Goal: Download file/media

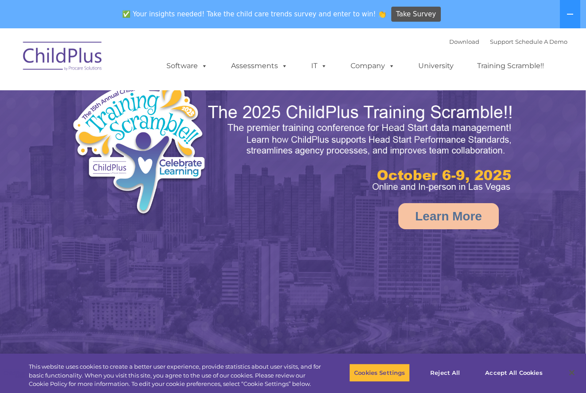
select select "MEDIUM"
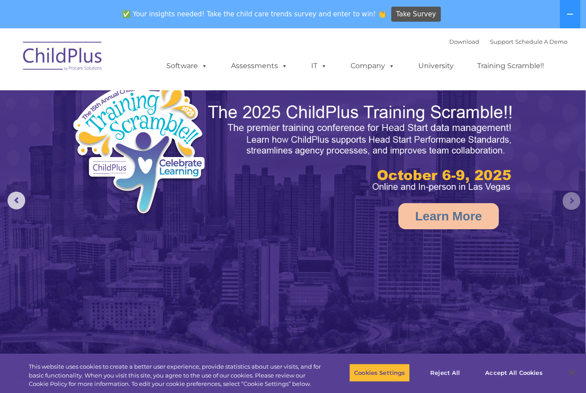
click at [567, 196] on rs-arrow at bounding box center [571, 201] width 18 height 18
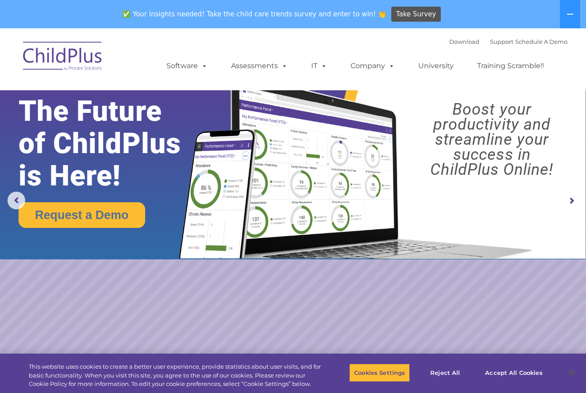
click at [567, 196] on rs-arrow at bounding box center [571, 201] width 18 height 18
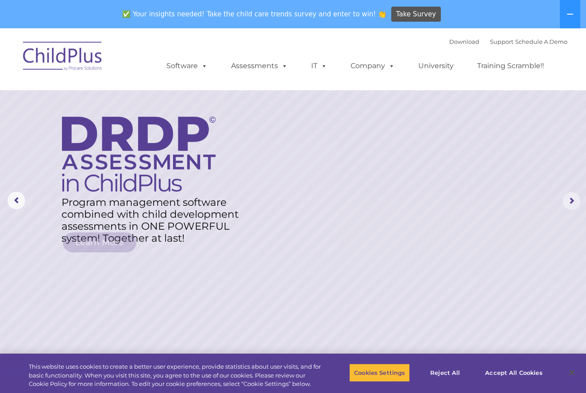
click at [567, 196] on rs-arrow at bounding box center [571, 201] width 18 height 18
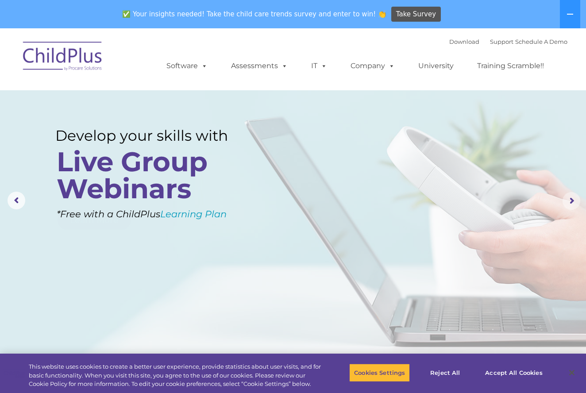
click at [567, 196] on rs-arrow at bounding box center [571, 201] width 18 height 18
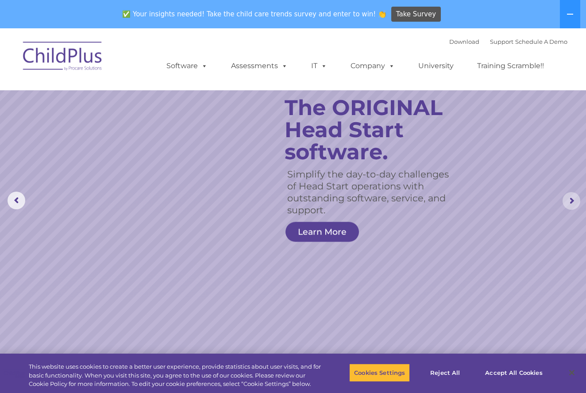
click at [567, 196] on rs-arrow at bounding box center [571, 201] width 18 height 18
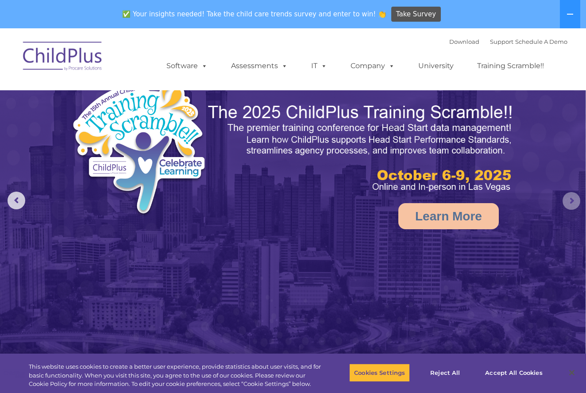
click at [567, 196] on rs-arrow at bounding box center [571, 201] width 18 height 18
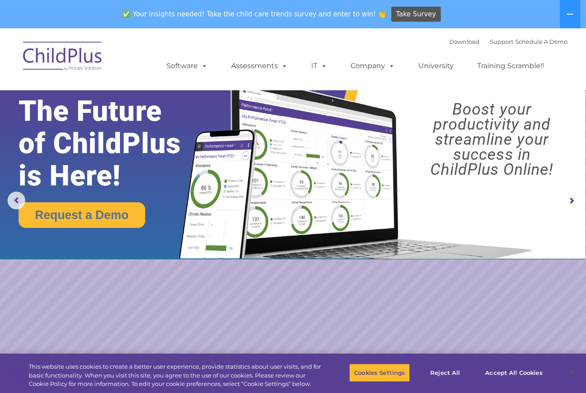
click at [568, 198] on rs-arrow at bounding box center [571, 201] width 18 height 18
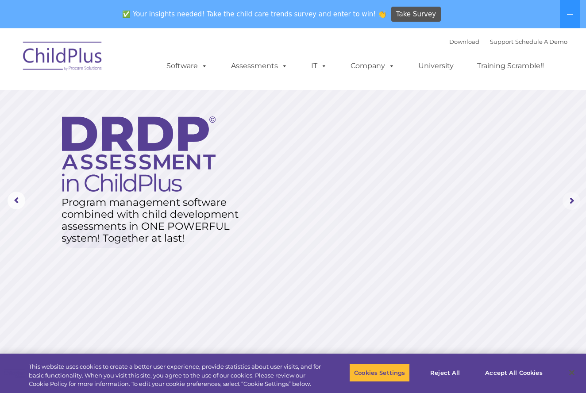
click at [568, 198] on rs-arrow at bounding box center [571, 201] width 18 height 18
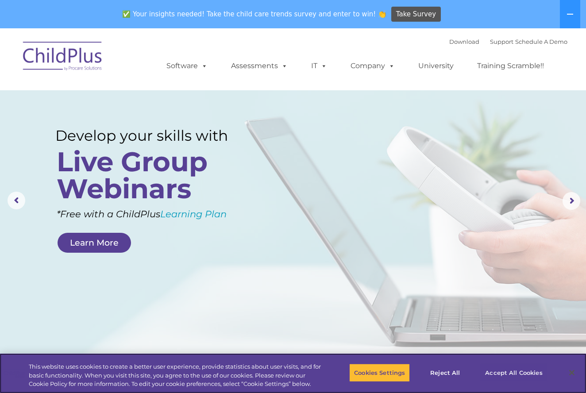
click at [499, 373] on button "Accept All Cookies" at bounding box center [513, 372] width 67 height 19
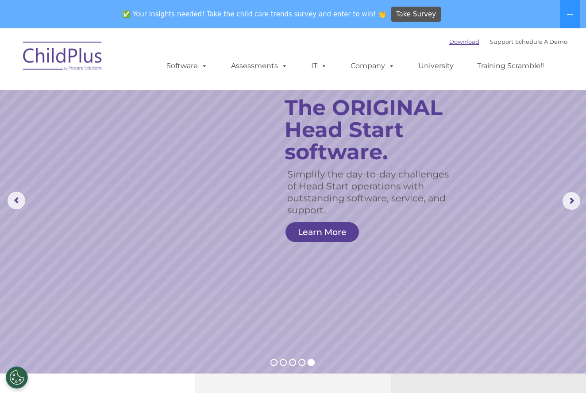
click at [449, 42] on link "Download" at bounding box center [464, 41] width 30 height 7
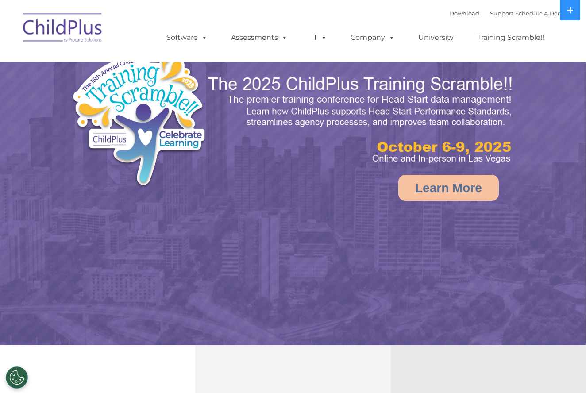
select select "MEDIUM"
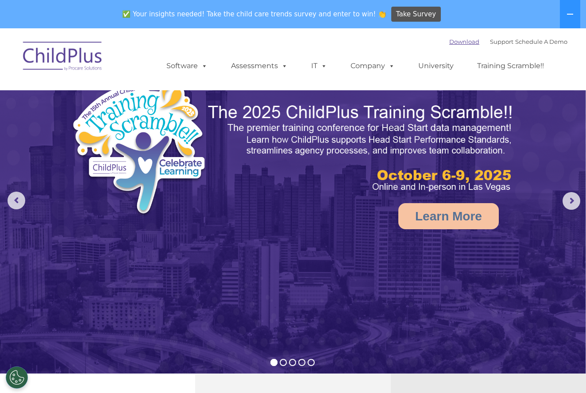
click at [457, 44] on link "Download" at bounding box center [464, 41] width 30 height 7
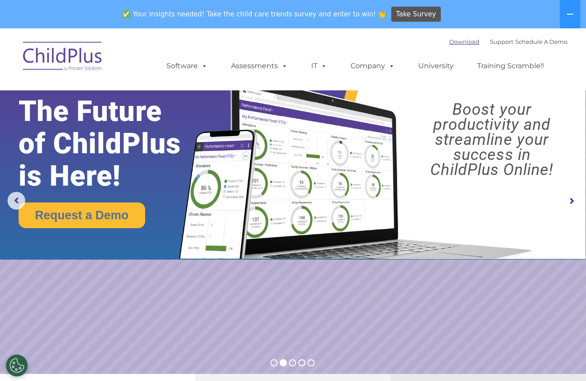
click at [449, 44] on link "Download" at bounding box center [464, 41] width 30 height 7
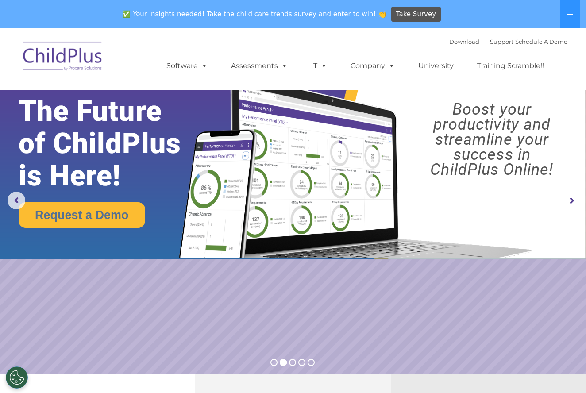
click at [567, 201] on rs-arrow at bounding box center [571, 201] width 18 height 18
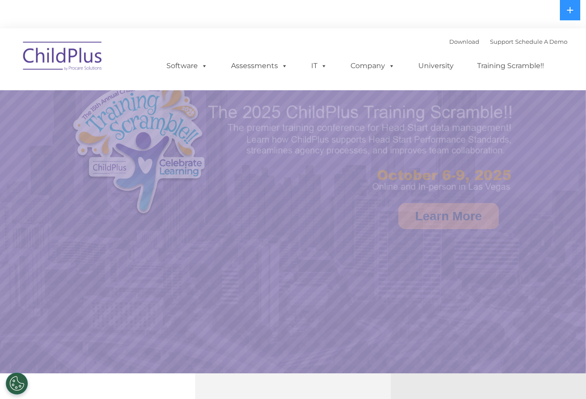
select select "MEDIUM"
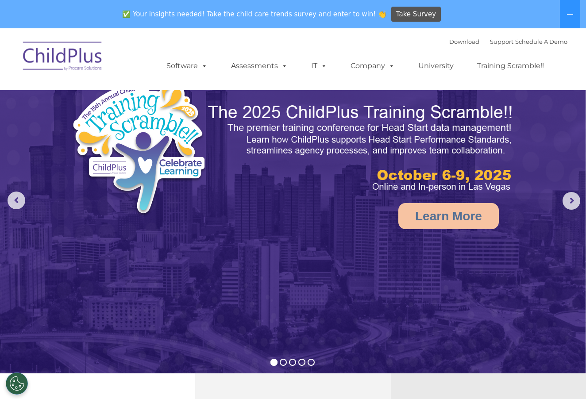
click at [454, 46] on div "Download Support | Schedule A Demo " at bounding box center [508, 41] width 118 height 13
click at [452, 42] on link "Download" at bounding box center [464, 41] width 30 height 7
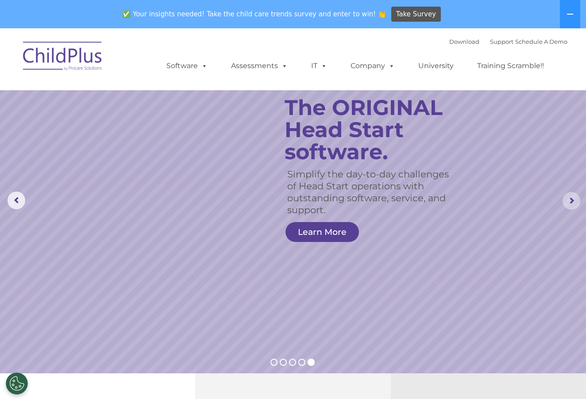
click at [569, 199] on rs-arrow at bounding box center [571, 201] width 18 height 18
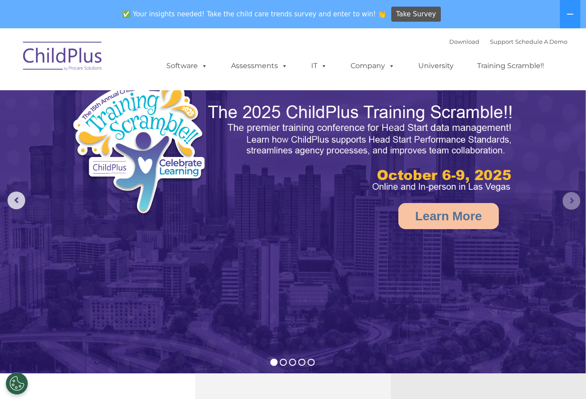
click at [564, 204] on rs-arrow at bounding box center [571, 201] width 18 height 18
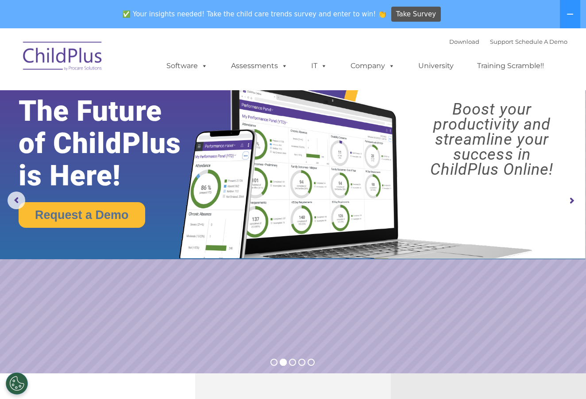
click at [564, 204] on rs-arrow at bounding box center [571, 201] width 18 height 18
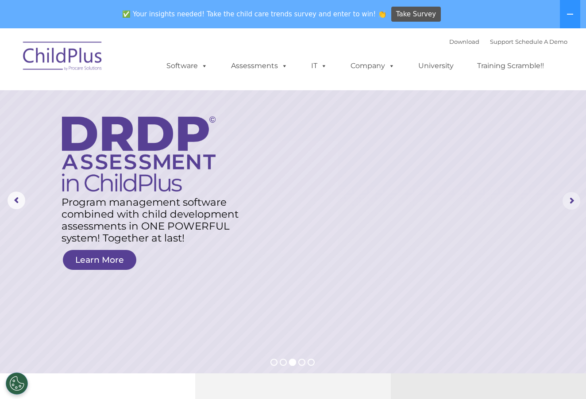
click at [568, 200] on rs-arrow at bounding box center [571, 201] width 18 height 18
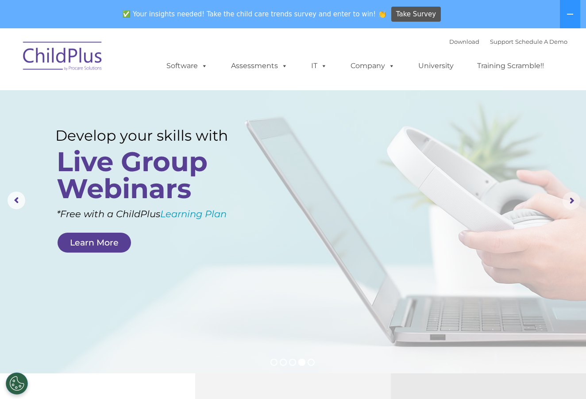
click at [568, 200] on rs-arrow at bounding box center [571, 201] width 18 height 18
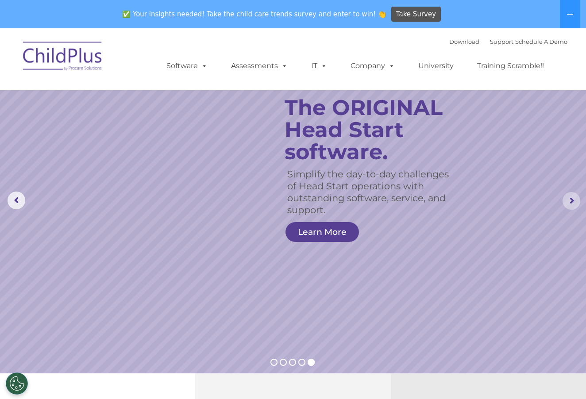
click at [568, 200] on rs-arrow at bounding box center [571, 201] width 18 height 18
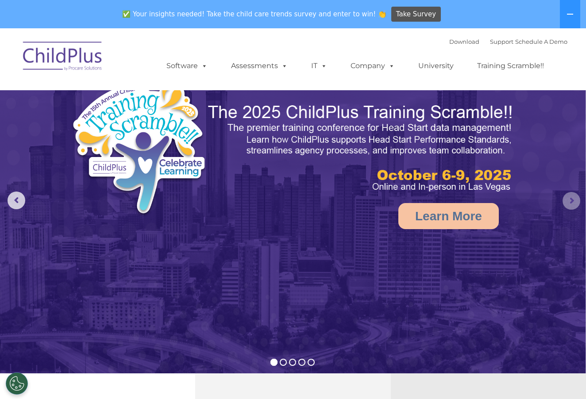
click at [568, 200] on rs-arrow at bounding box center [571, 201] width 18 height 18
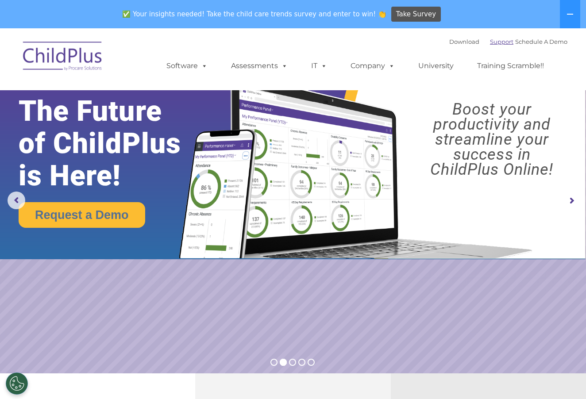
click at [490, 40] on link "Support" at bounding box center [501, 41] width 23 height 7
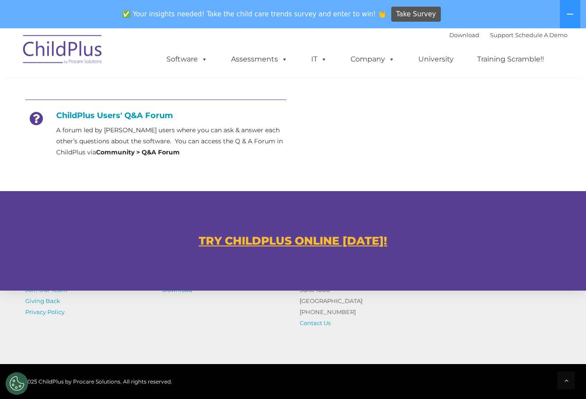
scroll to position [420, 0]
click at [318, 242] on u "TRY CHILDPLUS ONLINE TODAY!" at bounding box center [293, 240] width 189 height 13
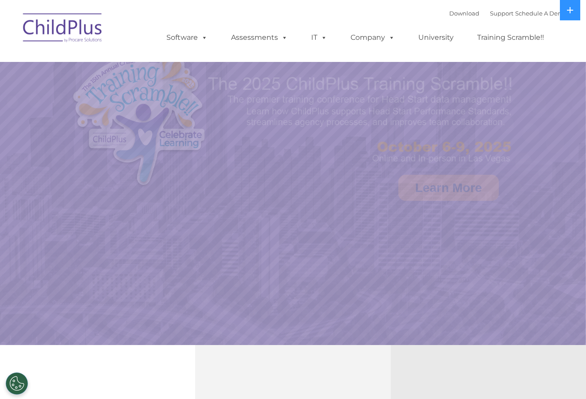
select select "MEDIUM"
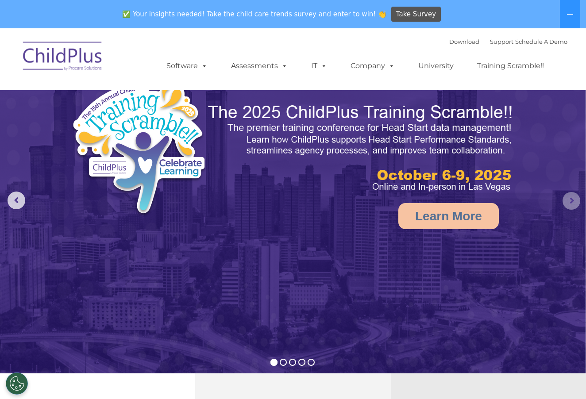
click at [568, 203] on rs-arrow at bounding box center [571, 201] width 18 height 18
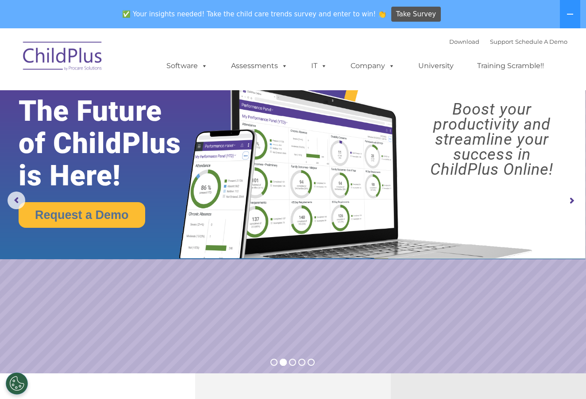
click at [568, 203] on rs-arrow at bounding box center [571, 201] width 18 height 18
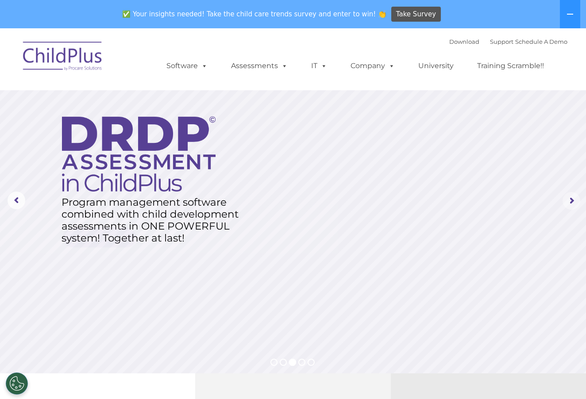
click at [568, 203] on rs-arrow at bounding box center [571, 201] width 18 height 18
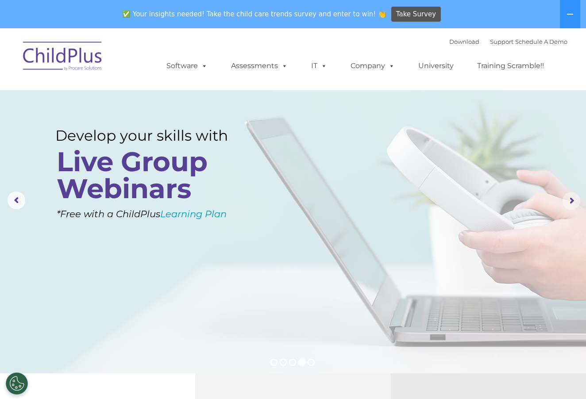
click at [568, 203] on rs-arrow at bounding box center [571, 201] width 18 height 18
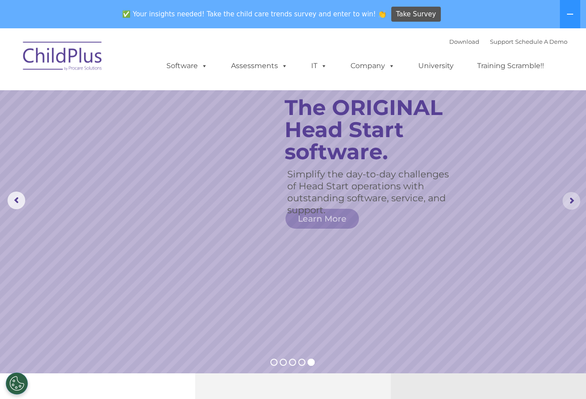
click at [568, 203] on rs-arrow at bounding box center [571, 201] width 18 height 18
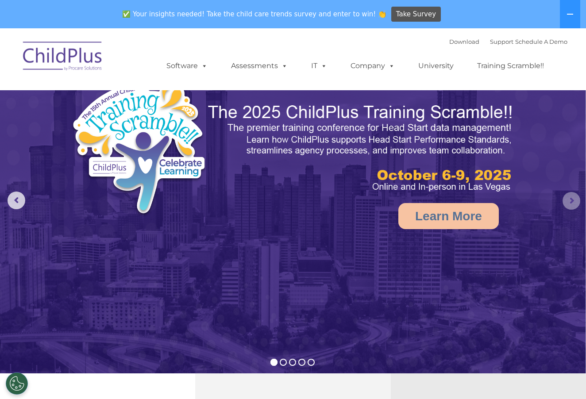
click at [568, 203] on rs-arrow at bounding box center [571, 201] width 18 height 18
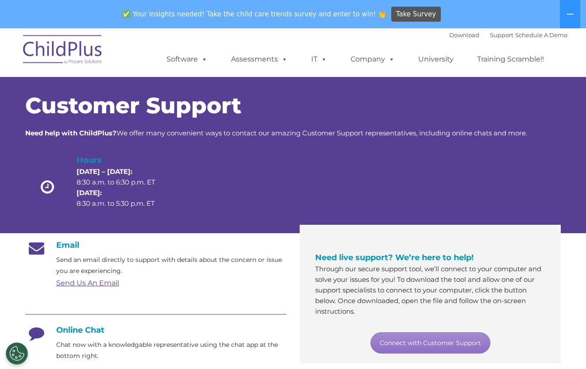
click at [532, 196] on div "Hours Monday – Thursday: 8:30 a.m. to 6:30 p.m. ET Friday: 8:30 a.m. to 5:30 p.…" at bounding box center [292, 189] width 535 height 70
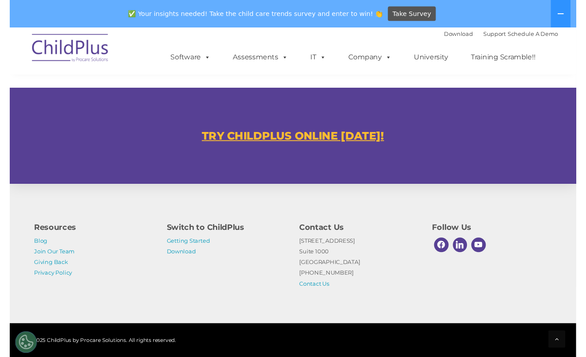
scroll to position [544, 0]
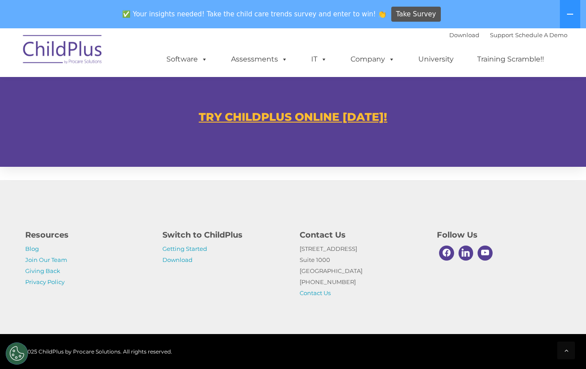
click at [274, 117] on u "TRY CHILDPLUS ONLINE TODAY!" at bounding box center [293, 116] width 189 height 13
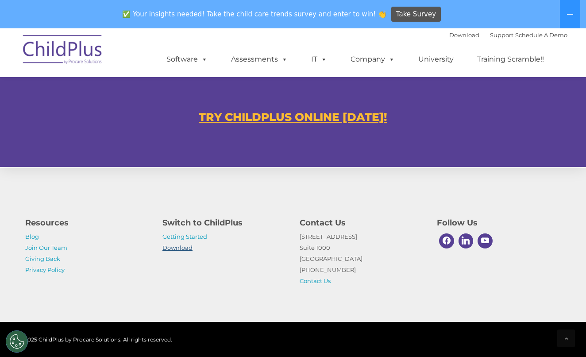
click at [166, 248] on link "Download" at bounding box center [177, 247] width 30 height 7
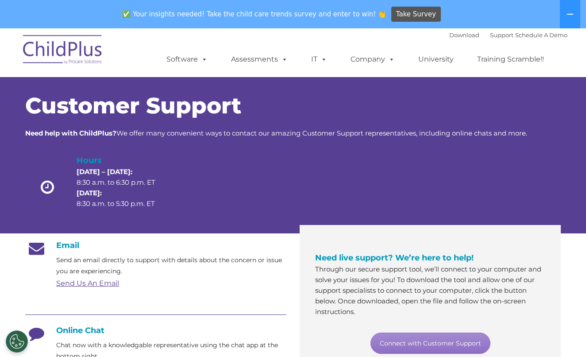
click at [449, 185] on div at bounding box center [444, 189] width 107 height 70
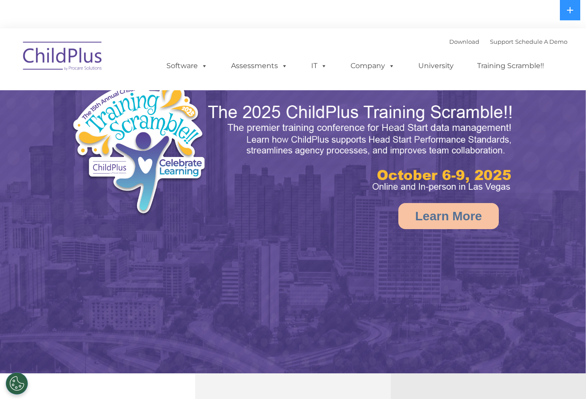
select select "MEDIUM"
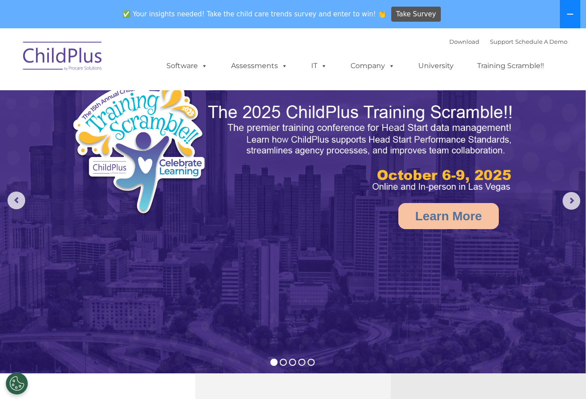
click at [574, 14] on icon at bounding box center [569, 14] width 7 height 7
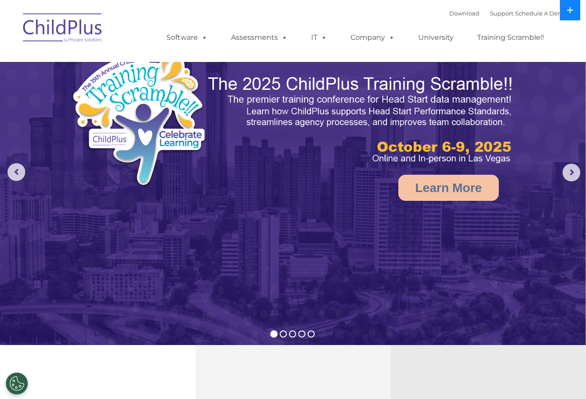
click at [573, 13] on icon at bounding box center [569, 10] width 7 height 7
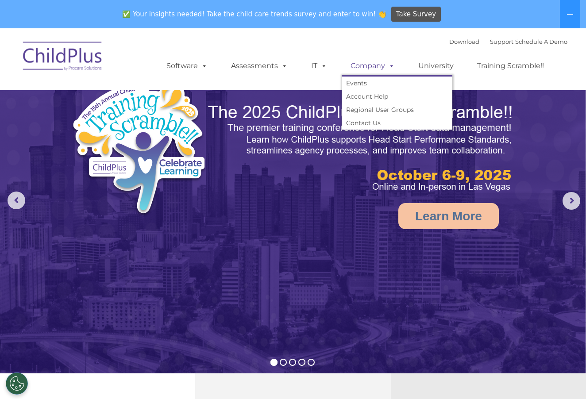
click at [363, 65] on link "Company" at bounding box center [373, 66] width 62 height 18
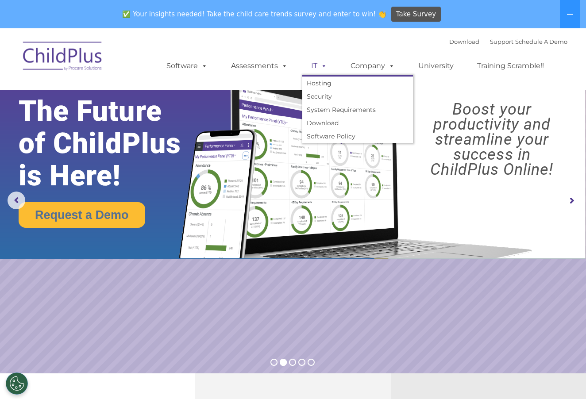
click at [317, 69] on span at bounding box center [322, 66] width 10 height 8
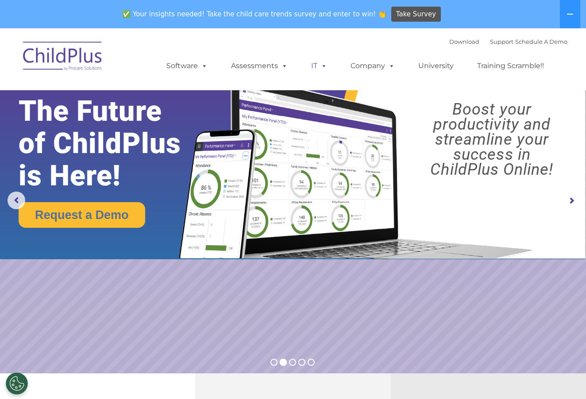
click at [317, 69] on span at bounding box center [322, 66] width 10 height 8
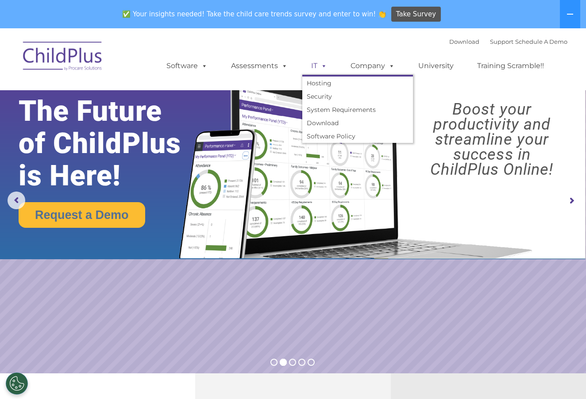
click at [317, 65] on span at bounding box center [322, 66] width 10 height 8
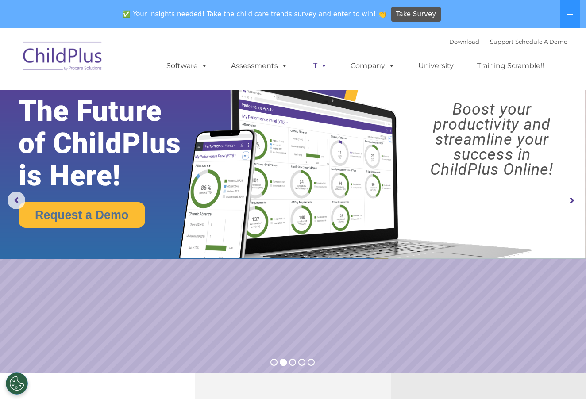
click at [317, 65] on span at bounding box center [322, 66] width 10 height 8
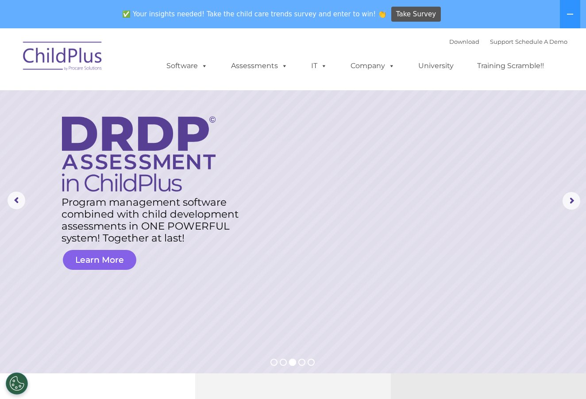
click at [98, 261] on link "Learn More" at bounding box center [99, 260] width 73 height 20
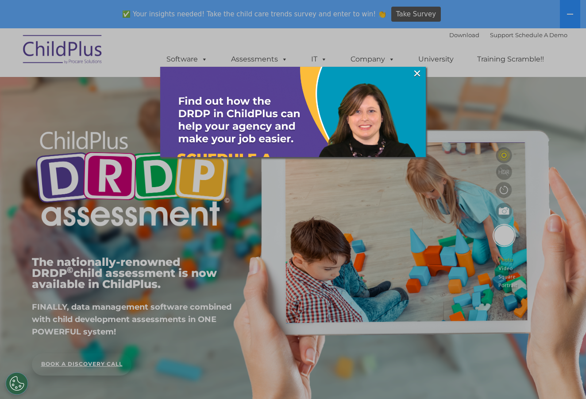
click at [89, 364] on div at bounding box center [293, 199] width 586 height 399
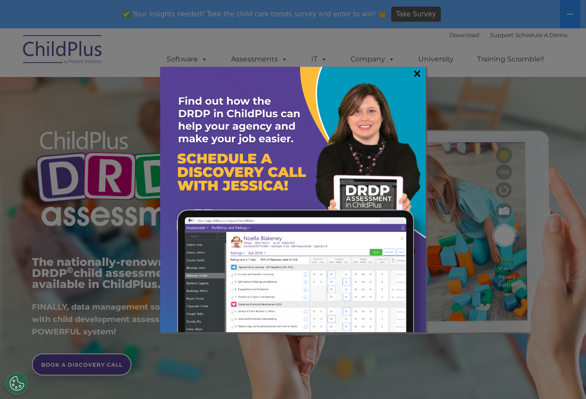
click at [416, 74] on link "×" at bounding box center [417, 73] width 10 height 9
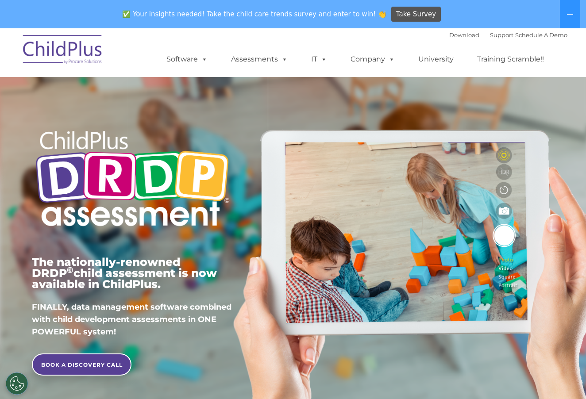
click at [140, 16] on span "✅ Your insights needed! Take the child care trends survey and enter to win! 👏" at bounding box center [254, 14] width 271 height 17
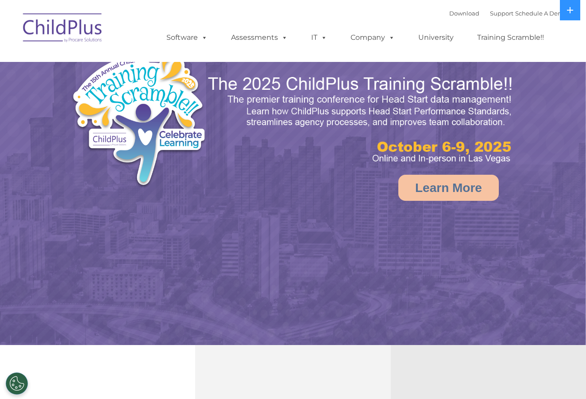
select select "MEDIUM"
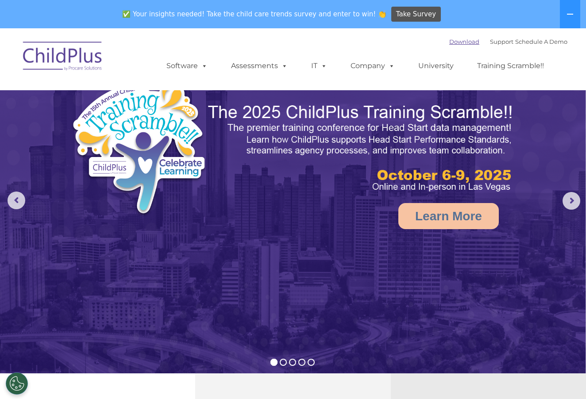
click at [449, 41] on link "Download" at bounding box center [464, 41] width 30 height 7
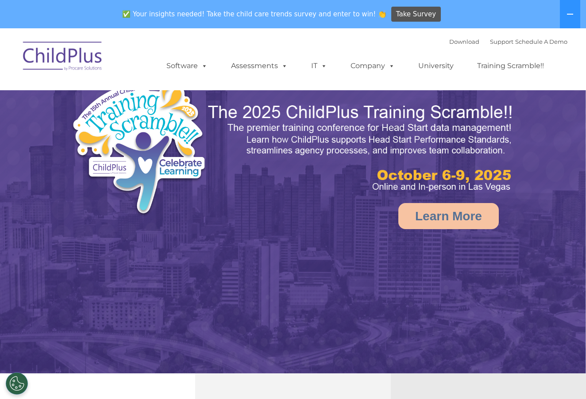
select select "MEDIUM"
